Goal: Task Accomplishment & Management: Use online tool/utility

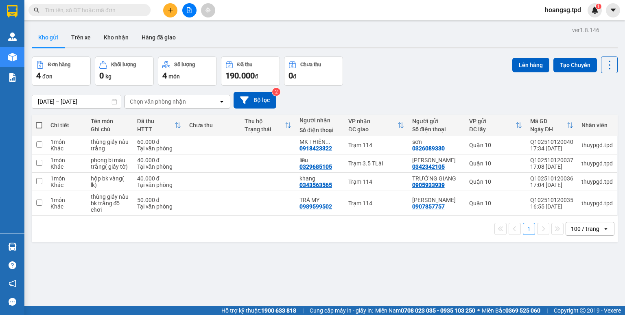
click at [185, 11] on button at bounding box center [189, 10] width 14 height 14
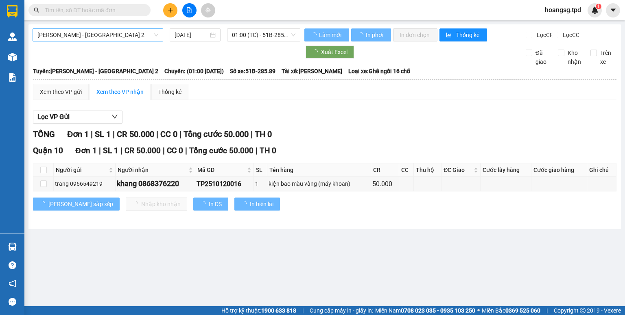
click at [127, 37] on span "[PERSON_NAME] - [GEOGRAPHIC_DATA] 2" at bounding box center [97, 35] width 121 height 12
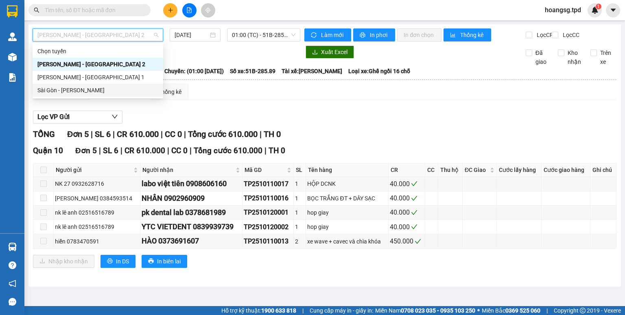
click at [109, 88] on div "Sài Gòn - [PERSON_NAME]" at bounding box center [97, 90] width 121 height 9
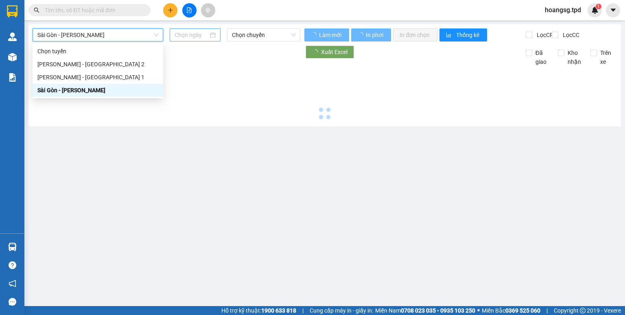
type input "[DATE]"
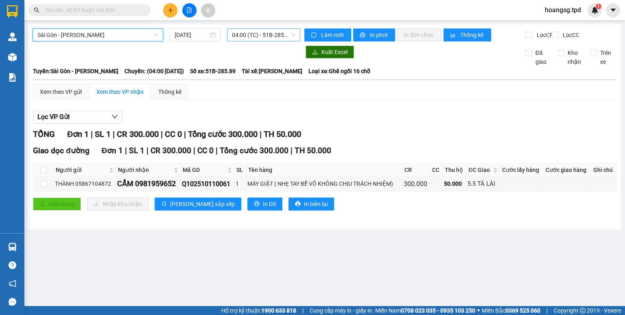
click at [244, 39] on span "04:00 (TC) - 51B-285.89" at bounding box center [264, 35] width 64 height 12
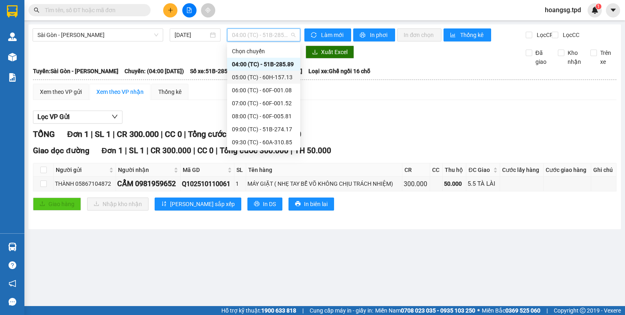
drag, startPoint x: 254, startPoint y: 74, endPoint x: 254, endPoint y: 69, distance: 5.3
click at [254, 74] on div "05:00 (TC) - 60H-157.13" at bounding box center [263, 77] width 63 height 9
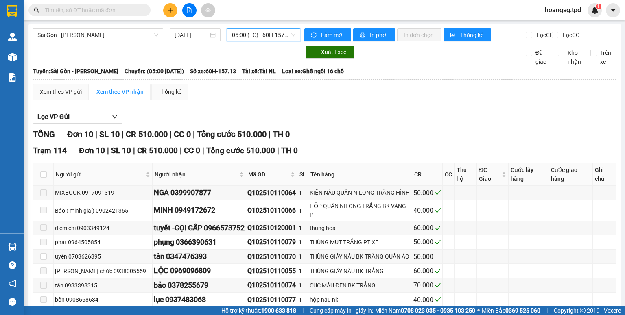
click at [247, 37] on span "05:00 (TC) - 60H-157.13" at bounding box center [264, 35] width 64 height 12
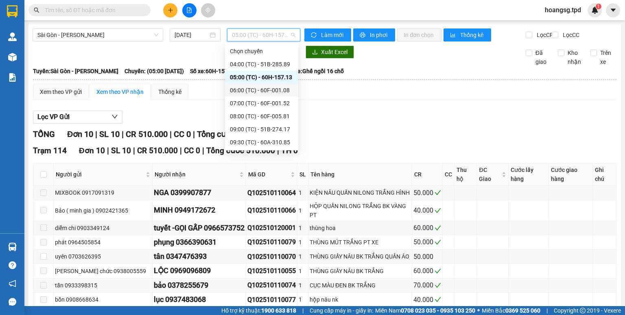
click at [257, 88] on div "06:00 (TC) - 60F-001.08" at bounding box center [261, 90] width 63 height 9
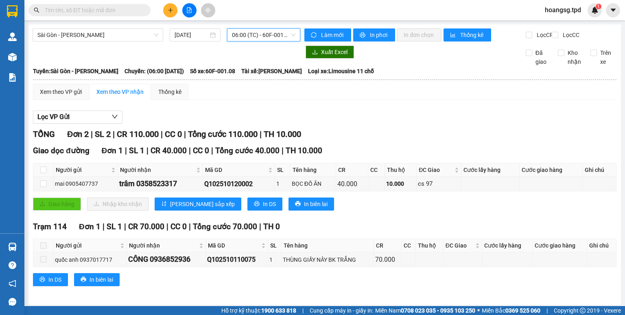
click at [272, 39] on span "06:00 (TC) - 60F-001.08" at bounding box center [264, 35] width 64 height 12
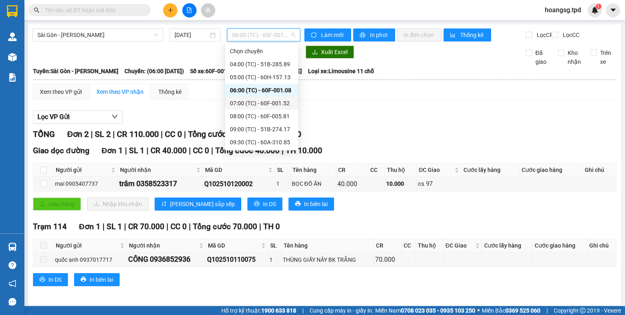
click at [278, 99] on div "07:00 (TC) - 60F-001.52" at bounding box center [261, 103] width 63 height 9
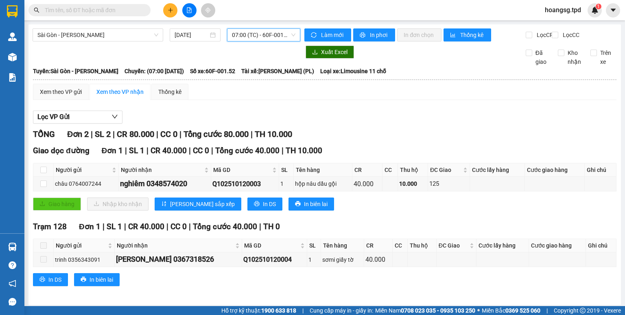
click at [278, 40] on span "07:00 (TC) - 60F-001.52" at bounding box center [264, 35] width 64 height 12
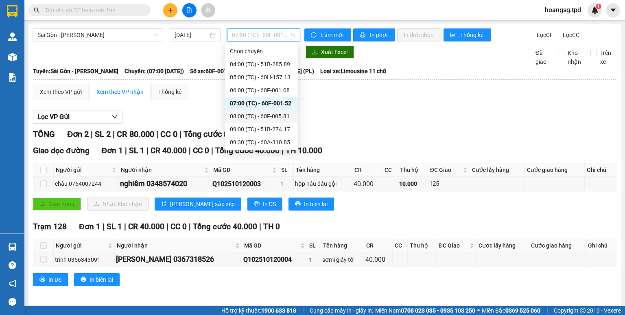
click at [273, 114] on div "08:00 (TC) - 60F-005.81" at bounding box center [261, 116] width 63 height 9
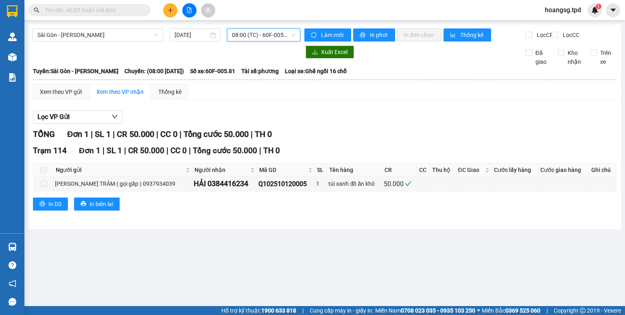
click at [252, 38] on span "08:00 (TC) - 60F-005.81" at bounding box center [264, 35] width 64 height 12
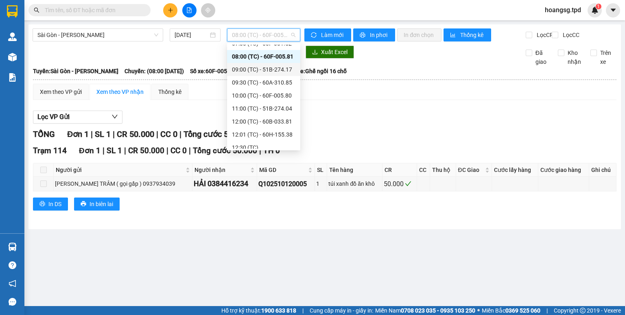
scroll to position [65, 0]
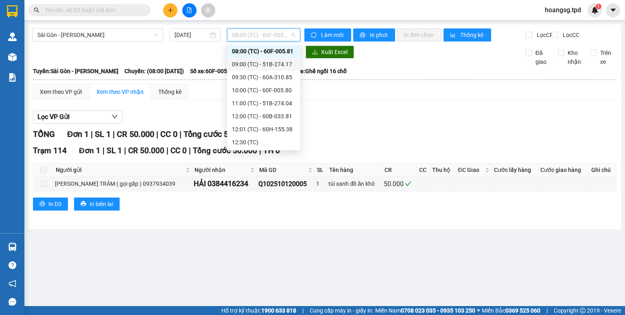
click at [272, 67] on div "09:00 (TC) - 51B-274.17" at bounding box center [263, 64] width 63 height 9
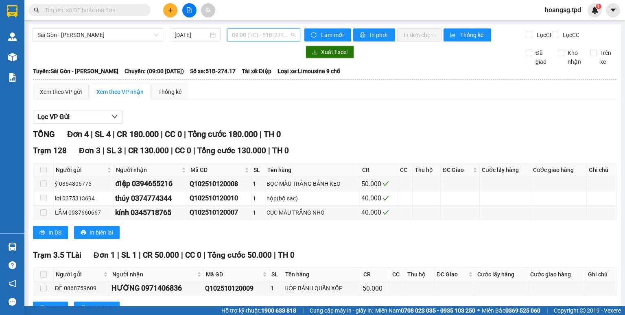
click at [273, 39] on span "09:00 (TC) - 51B-274.17" at bounding box center [264, 35] width 64 height 12
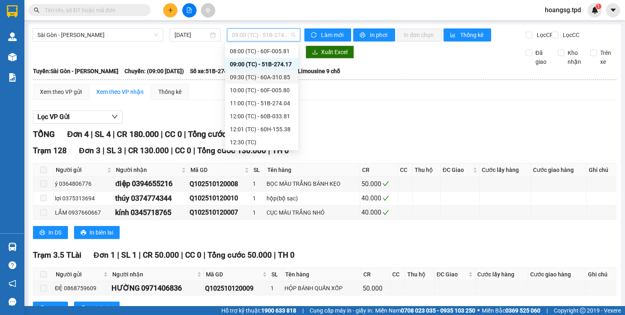
drag, startPoint x: 281, startPoint y: 78, endPoint x: 285, endPoint y: 69, distance: 10.2
click at [281, 78] on div "09:30 (TC) - 60A-310.85" at bounding box center [261, 77] width 63 height 9
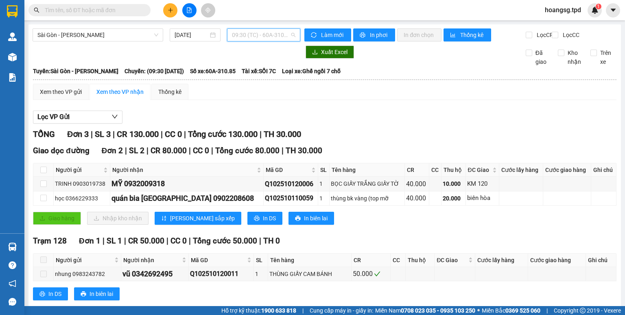
click at [250, 31] on span "09:30 (TC) - 60A-310.85" at bounding box center [264, 35] width 64 height 12
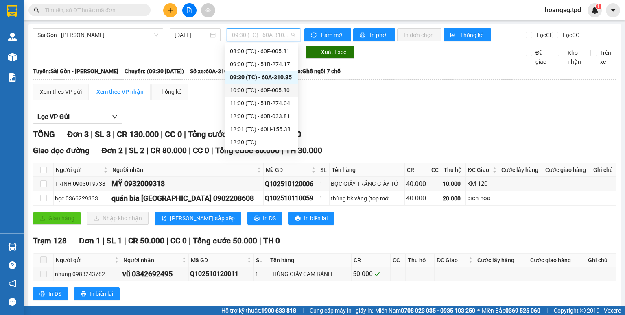
click at [260, 91] on div "10:00 (TC) - 60F-005.80" at bounding box center [261, 90] width 63 height 9
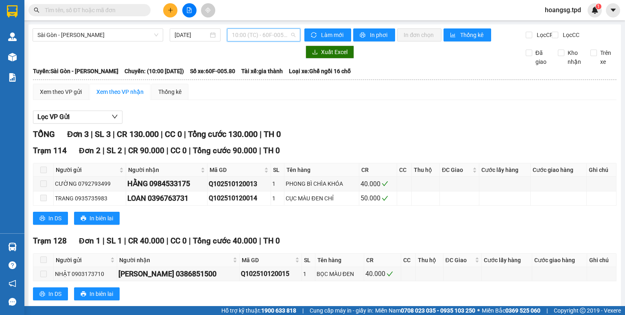
click at [264, 37] on span "10:00 (TC) - 60F-005.80" at bounding box center [264, 35] width 64 height 12
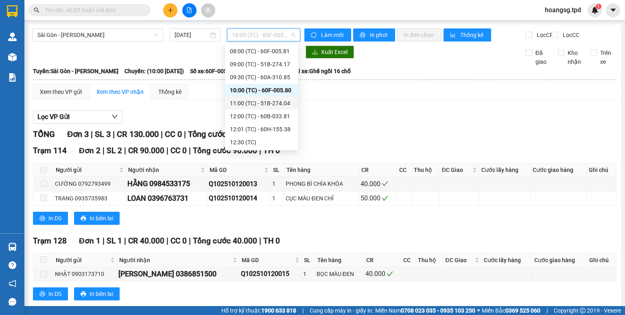
click at [265, 102] on div "11:00 (TC) - 51B-274.04" at bounding box center [261, 103] width 63 height 9
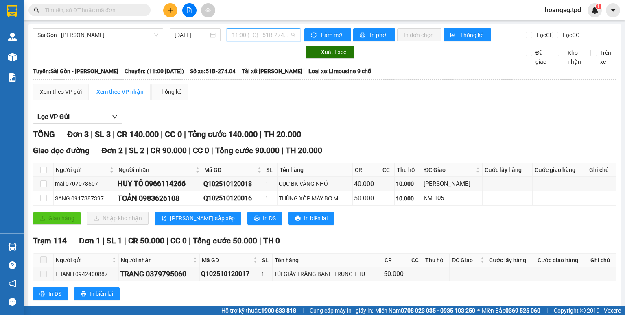
click at [260, 36] on span "11:00 (TC) - 51B-274.04" at bounding box center [264, 35] width 64 height 12
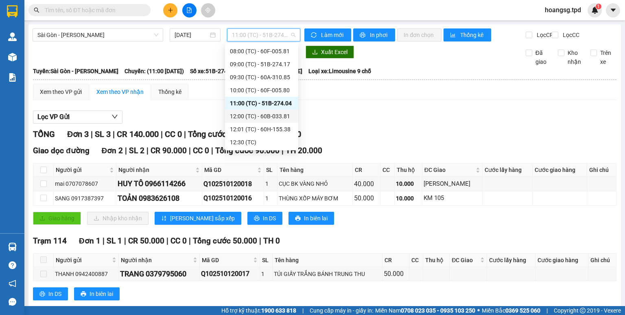
click at [267, 112] on div "12:00 (TC) - 60B-033.81" at bounding box center [261, 116] width 63 height 9
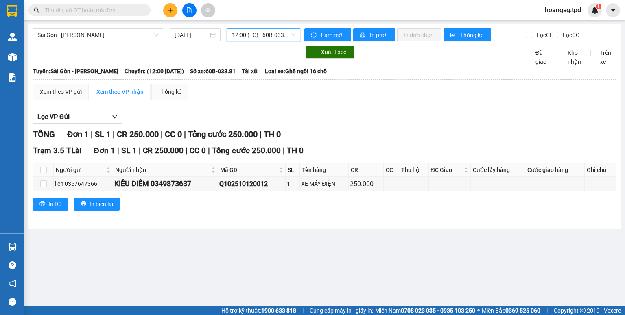
click at [249, 36] on span "12:00 (TC) - 60B-033.81" at bounding box center [264, 35] width 64 height 12
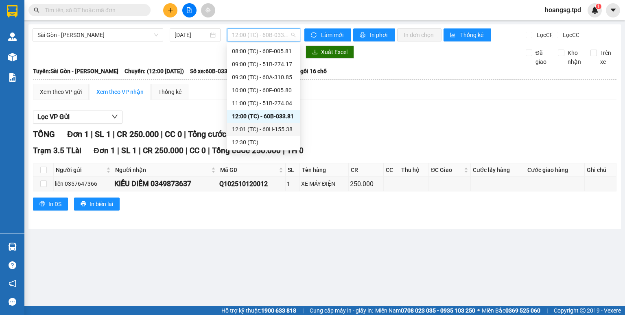
click at [271, 132] on div "12:01 (TC) - 60H-155.38" at bounding box center [263, 129] width 63 height 9
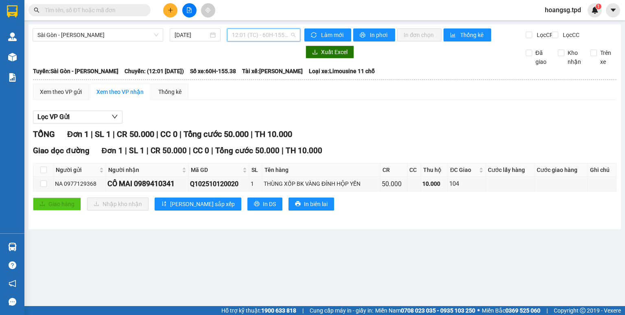
click at [286, 39] on span "12:01 (TC) - 60H-155.38" at bounding box center [264, 35] width 64 height 12
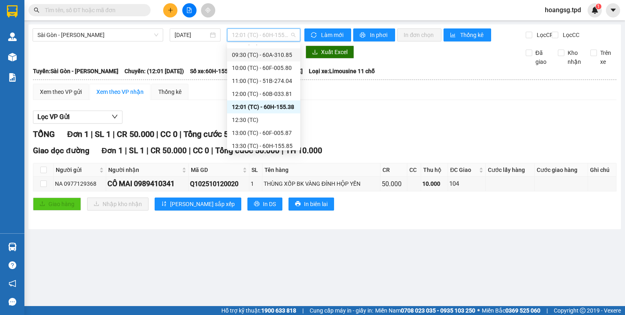
scroll to position [98, 0]
click at [272, 106] on div "12:30 (TC)" at bounding box center [263, 109] width 63 height 9
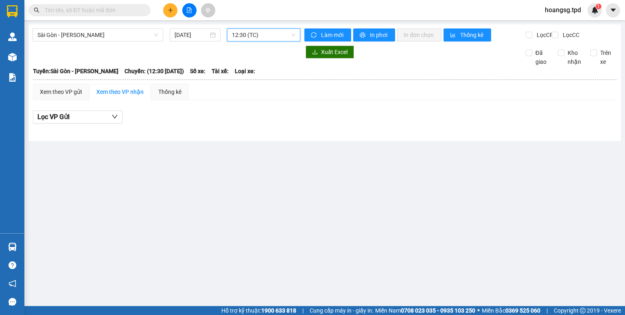
click at [281, 35] on span "12:30 (TC)" at bounding box center [264, 35] width 64 height 12
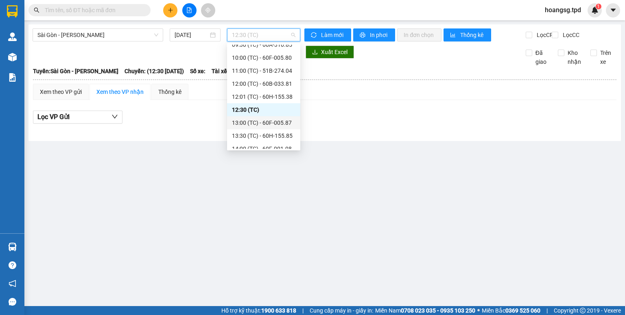
click at [274, 123] on div "13:00 (TC) - 60F-005.87" at bounding box center [263, 122] width 63 height 9
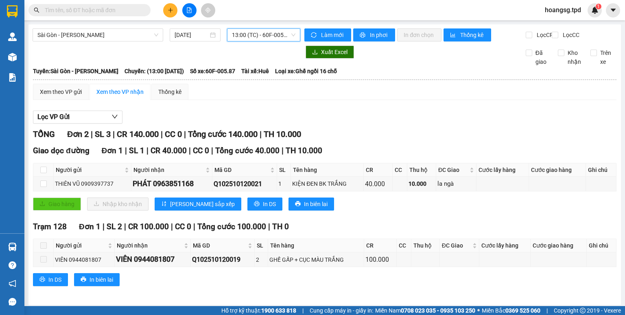
click at [271, 37] on span "13:00 (TC) - 60F-005.87" at bounding box center [264, 35] width 64 height 12
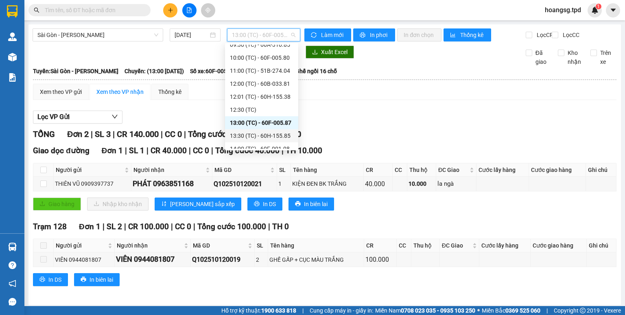
drag, startPoint x: 271, startPoint y: 133, endPoint x: 276, endPoint y: 130, distance: 5.1
click at [272, 133] on div "13:30 (TC) - 60H-155.85" at bounding box center [261, 135] width 63 height 9
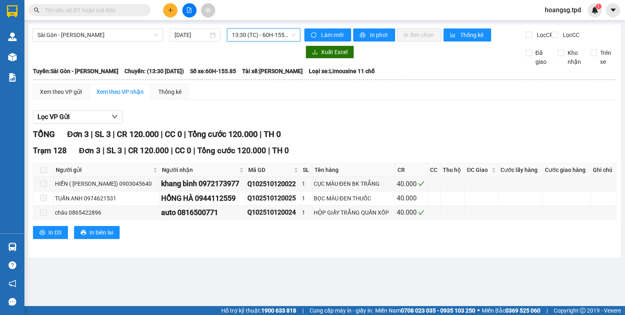
click at [287, 35] on span "13:30 (TC) - 60H-155.85" at bounding box center [264, 35] width 64 height 12
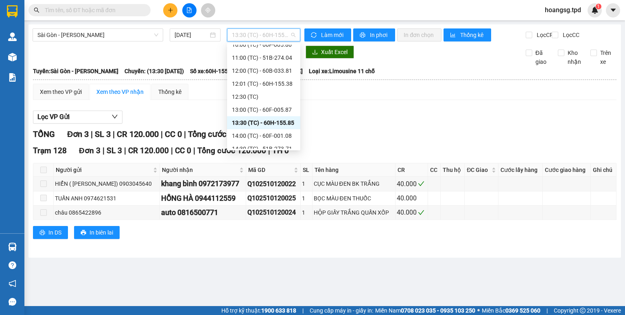
scroll to position [130, 0]
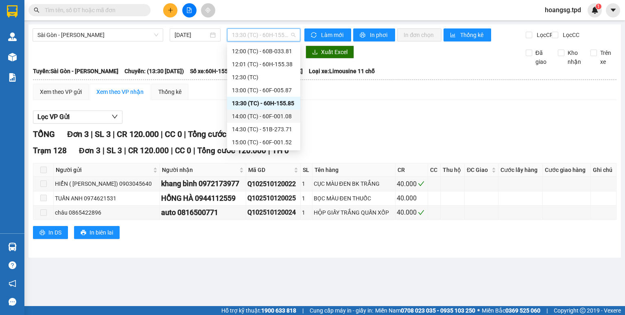
click at [283, 120] on div "14:00 (TC) - 60F-001.08" at bounding box center [263, 116] width 73 height 13
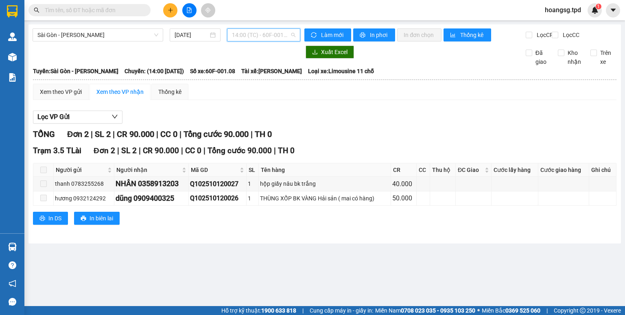
click at [283, 36] on span "14:00 (TC) - 60F-001.08" at bounding box center [264, 35] width 64 height 12
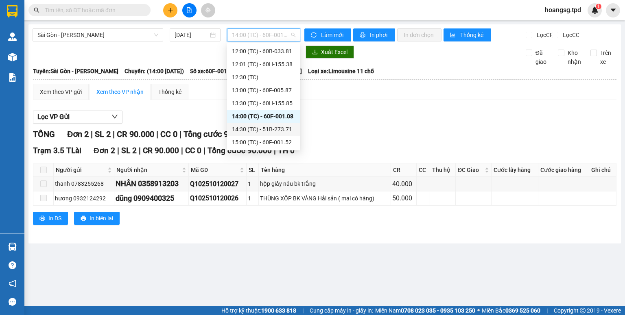
click at [278, 132] on div "14:30 (TC) - 51B-273.71" at bounding box center [263, 129] width 63 height 9
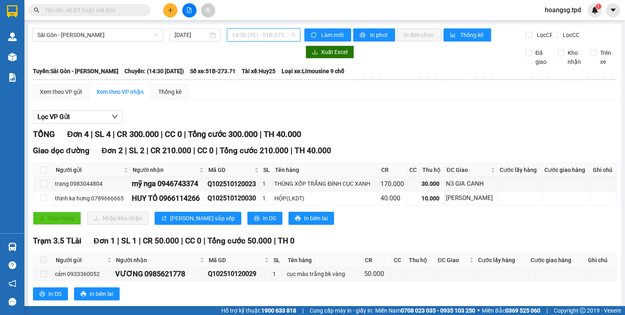
drag, startPoint x: 267, startPoint y: 38, endPoint x: 273, endPoint y: 75, distance: 38.0
click at [267, 38] on span "14:30 (TC) - 51B-273.71" at bounding box center [264, 35] width 64 height 12
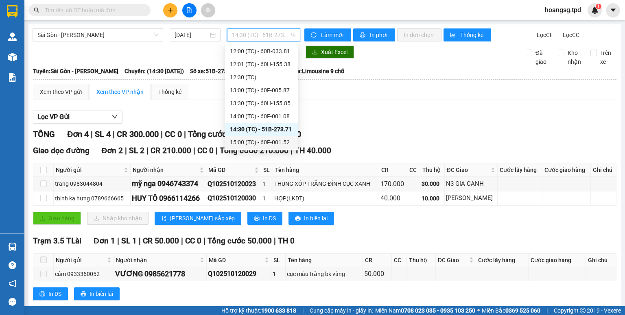
drag, startPoint x: 277, startPoint y: 141, endPoint x: 272, endPoint y: 135, distance: 7.5
click at [276, 140] on div "15:00 (TC) - 60F-001.52" at bounding box center [261, 142] width 63 height 9
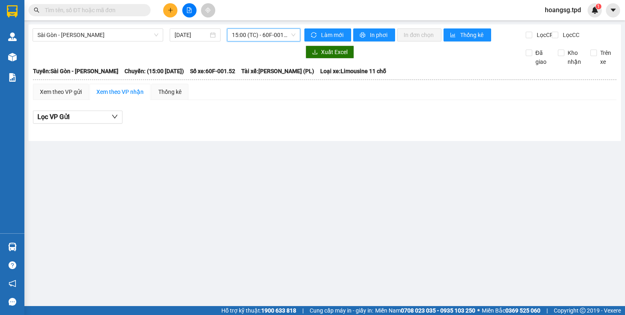
click at [272, 38] on span "15:00 (TC) - 60F-001.52" at bounding box center [264, 35] width 64 height 12
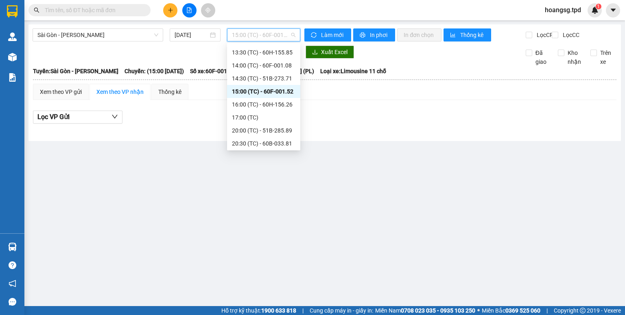
scroll to position [182, 0]
click at [263, 108] on div "16:00 (TC) - 60H-156.26" at bounding box center [263, 103] width 73 height 13
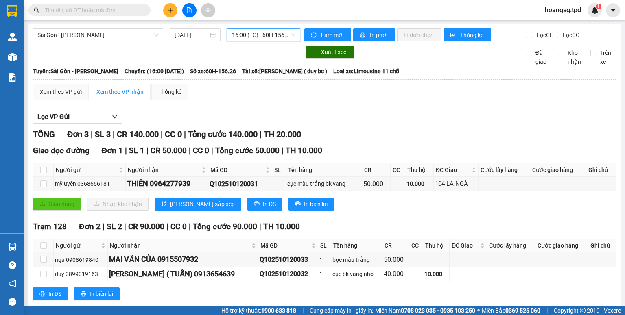
click at [281, 39] on span "16:00 (TC) - 60H-156.26" at bounding box center [264, 35] width 64 height 12
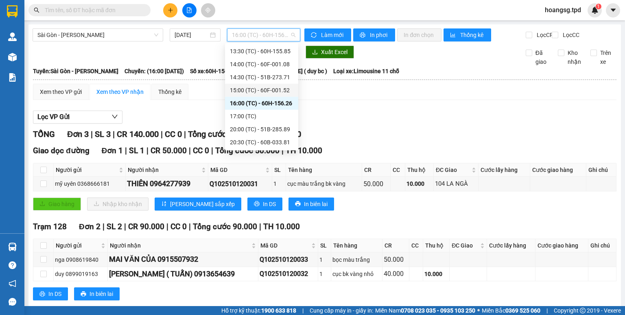
click at [247, 91] on div "15:00 (TC) - 60F-001.52" at bounding box center [261, 90] width 63 height 9
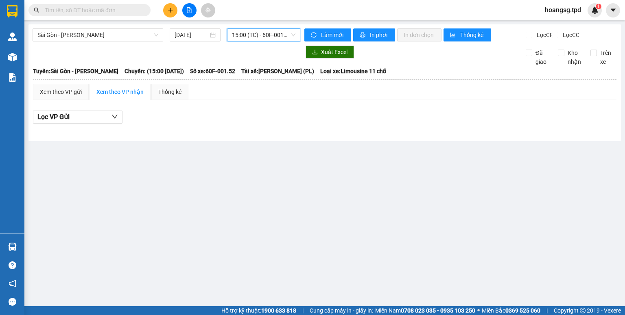
click at [283, 33] on span "15:00 (TC) - 60F-001.52" at bounding box center [264, 35] width 64 height 12
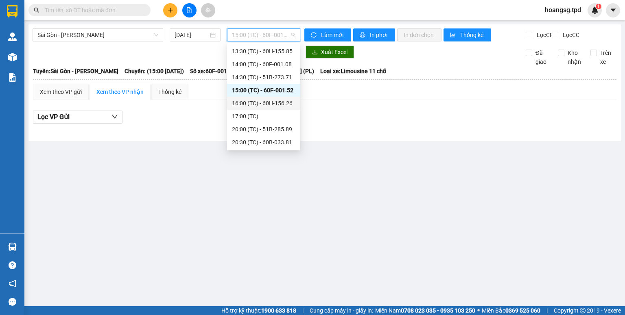
click at [268, 104] on div "16:00 (TC) - 60H-156.26" at bounding box center [263, 103] width 63 height 9
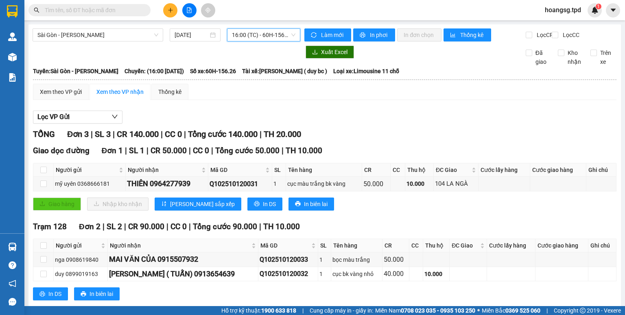
click at [276, 36] on span "16:00 (TC) - 60H-156.26" at bounding box center [264, 35] width 64 height 12
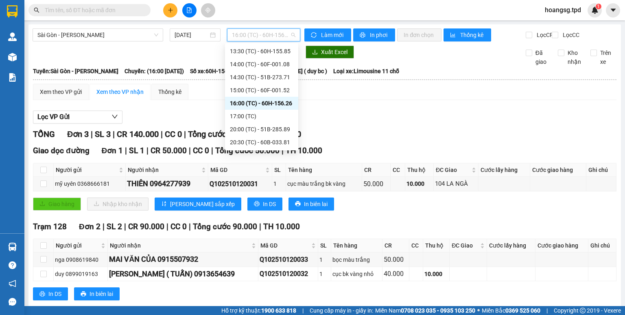
click at [270, 112] on div "17:00 (TC)" at bounding box center [261, 116] width 63 height 9
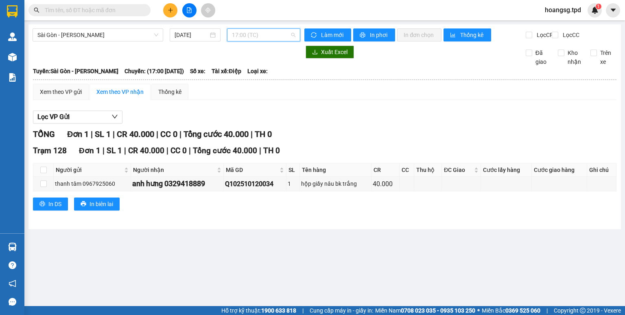
click at [274, 36] on span "17:00 (TC)" at bounding box center [264, 35] width 64 height 12
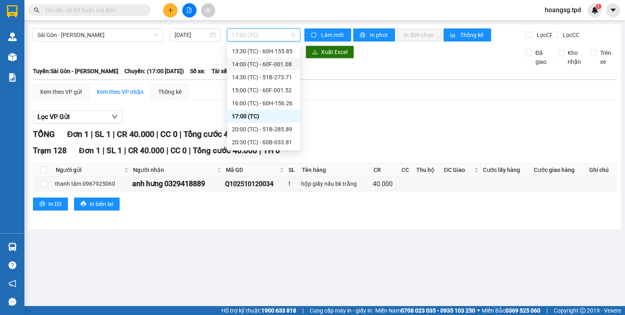
click at [320, 83] on th at bounding box center [325, 79] width 584 height 7
drag, startPoint x: 293, startPoint y: 33, endPoint x: 283, endPoint y: 66, distance: 33.8
click at [292, 33] on span "17:00 (TC)" at bounding box center [264, 35] width 64 height 12
click at [274, 128] on div "20:00 (TC) - 51B-285.89" at bounding box center [263, 129] width 63 height 9
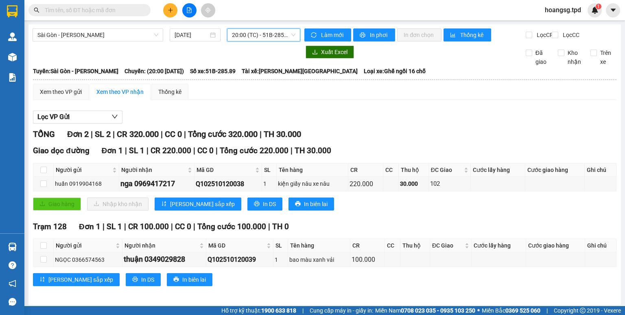
click at [279, 33] on span "20:00 (TC) - 51B-285.89" at bounding box center [264, 35] width 64 height 12
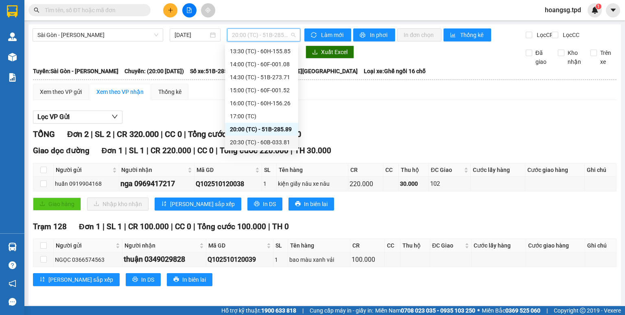
drag, startPoint x: 269, startPoint y: 140, endPoint x: 266, endPoint y: 132, distance: 8.5
click at [269, 140] on div "20:30 (TC) - 60B-033.81" at bounding box center [261, 142] width 63 height 9
